Goal: Transaction & Acquisition: Obtain resource

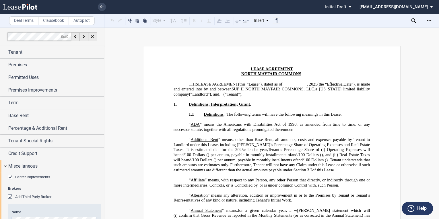
scroll to position [59, 0]
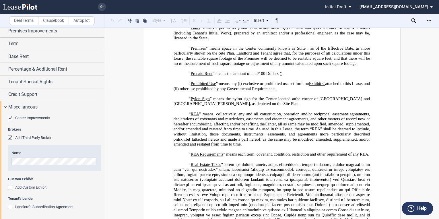
click at [24, 8] on icon at bounding box center [20, 7] width 34 height 6
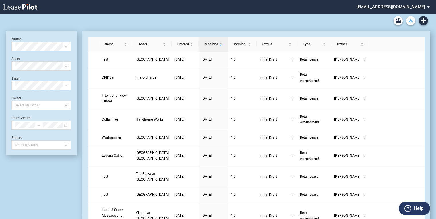
click at [411, 21] on icon "Download Blank Form" at bounding box center [411, 20] width 4 height 3
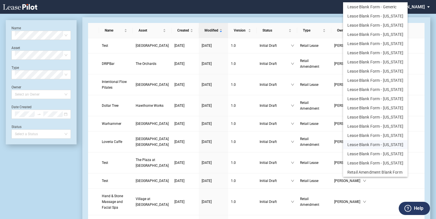
click at [367, 142] on button "Lease Blank Form - [US_STATE]" at bounding box center [375, 144] width 65 height 9
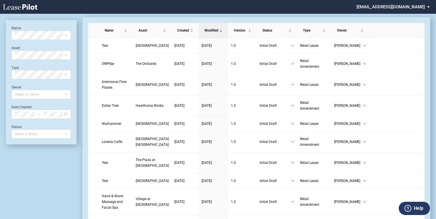
click at [254, 5] on li at bounding box center [158, 7] width 193 height 14
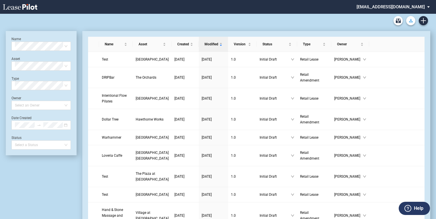
click at [411, 20] on use "Download Blank Form" at bounding box center [411, 20] width 4 height 3
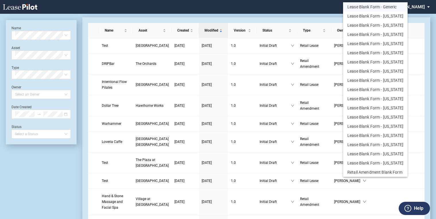
click at [375, 7] on button "Lease Blank Form - Generic" at bounding box center [375, 6] width 65 height 9
